Goal: Task Accomplishment & Management: Complete application form

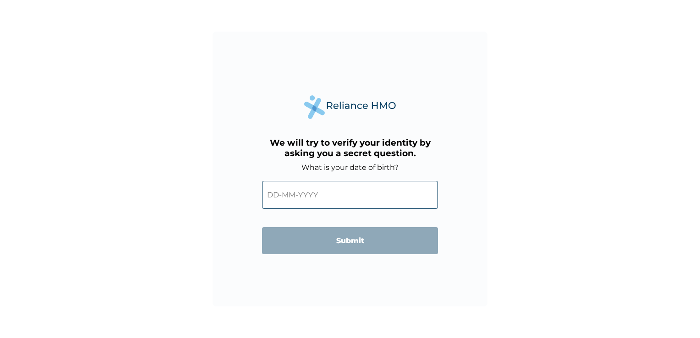
click at [324, 199] on input "text" at bounding box center [350, 195] width 176 height 28
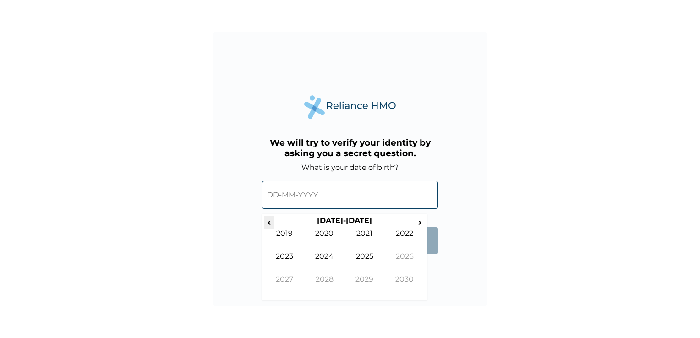
click at [271, 221] on span "‹" at bounding box center [269, 221] width 10 height 11
click at [362, 254] on td "1995" at bounding box center [365, 263] width 40 height 23
click at [371, 279] on td "Nov" at bounding box center [365, 286] width 40 height 23
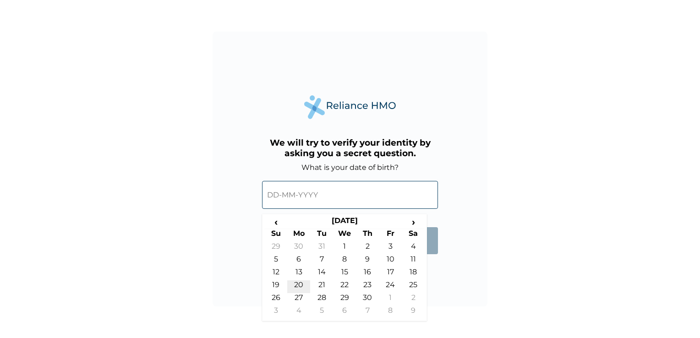
click at [295, 283] on td "20" at bounding box center [298, 286] width 23 height 13
type input "[DATE]"
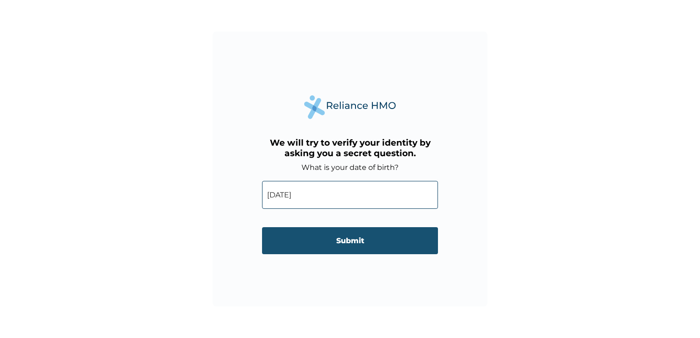
click at [320, 241] on input "Submit" at bounding box center [350, 240] width 176 height 27
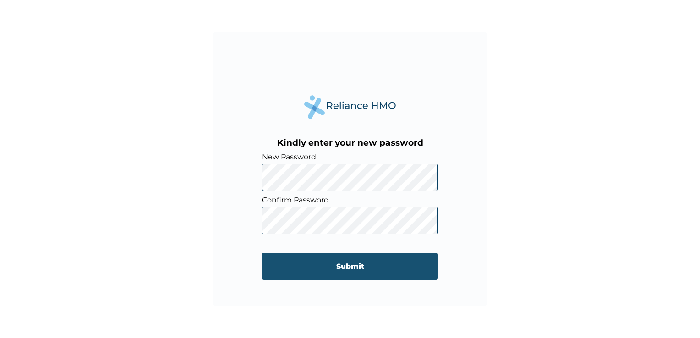
click at [318, 271] on input "Submit" at bounding box center [350, 266] width 176 height 27
